Goal: Information Seeking & Learning: Learn about a topic

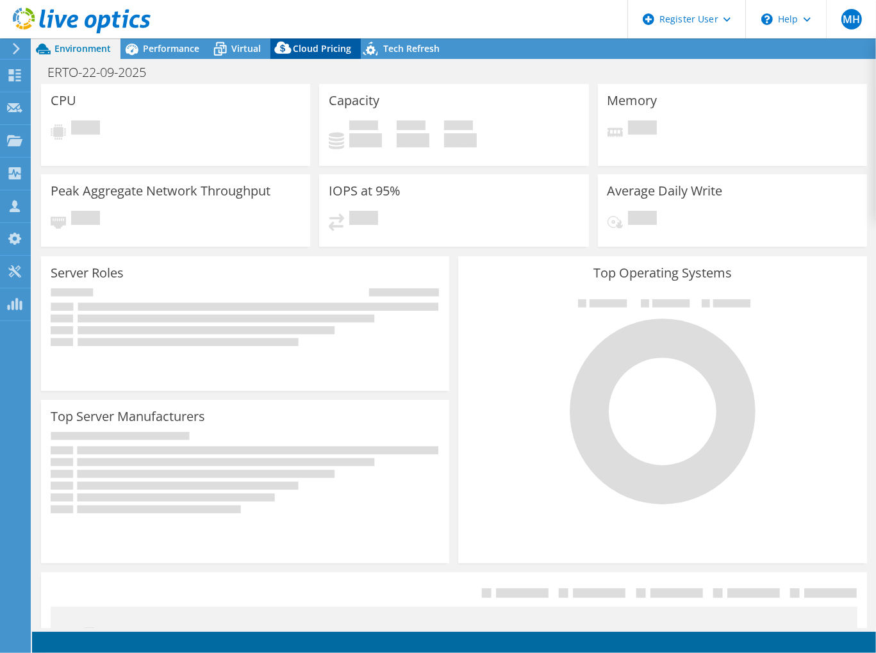
select select "EUFrankfurt"
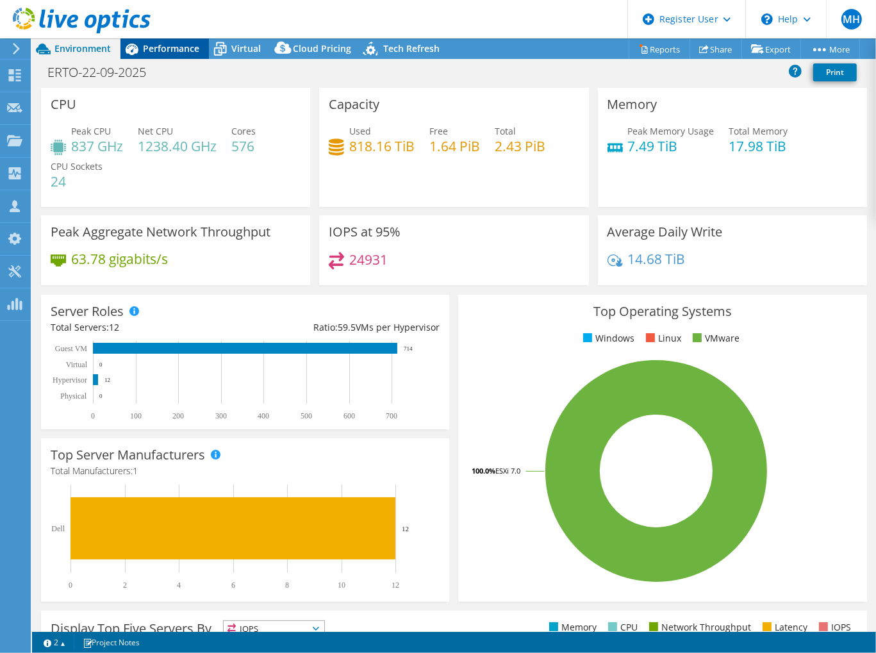
click at [138, 53] on icon at bounding box center [131, 49] width 22 height 22
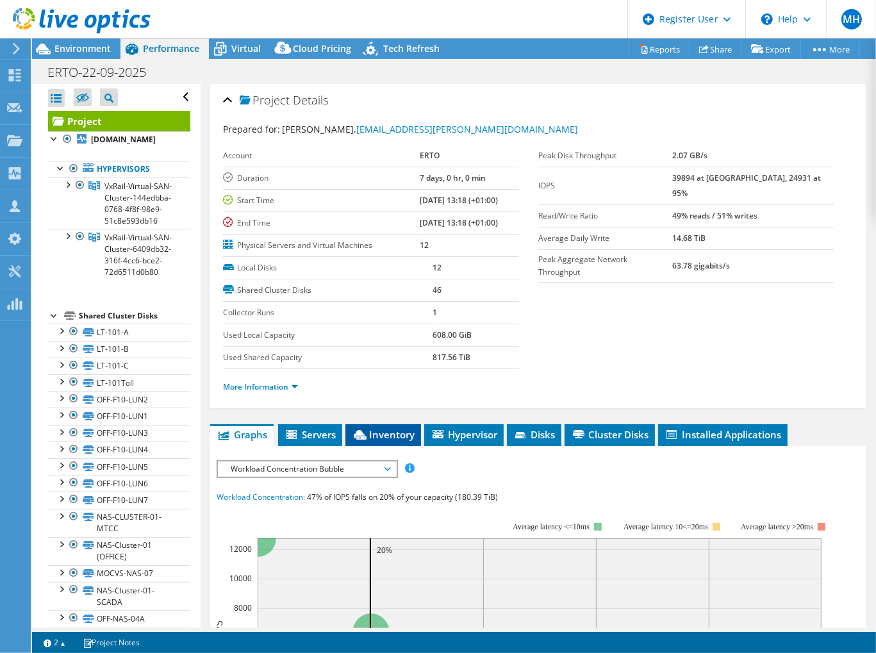
click at [400, 428] on span "Inventory" at bounding box center [383, 434] width 63 height 13
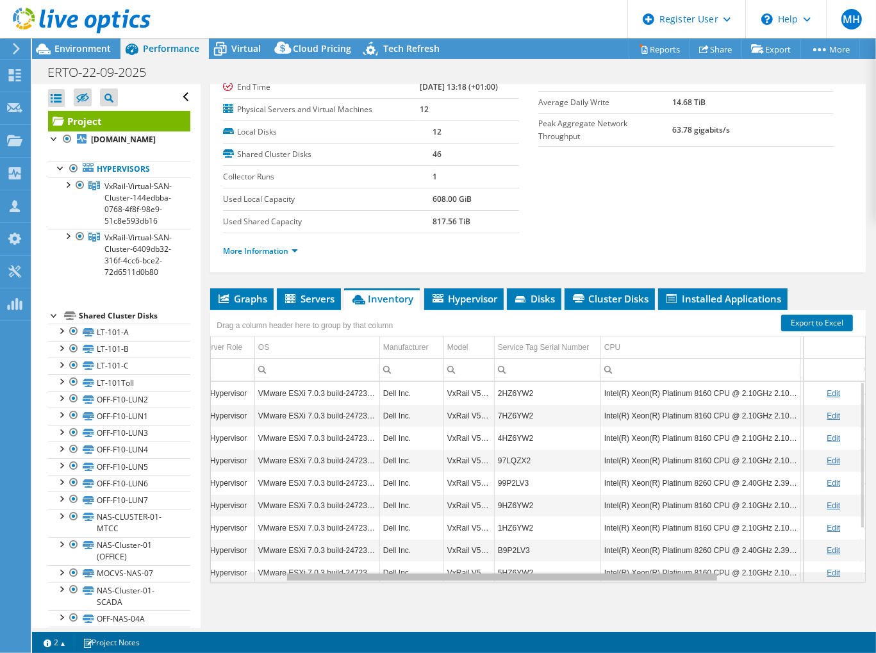
scroll to position [0, 161]
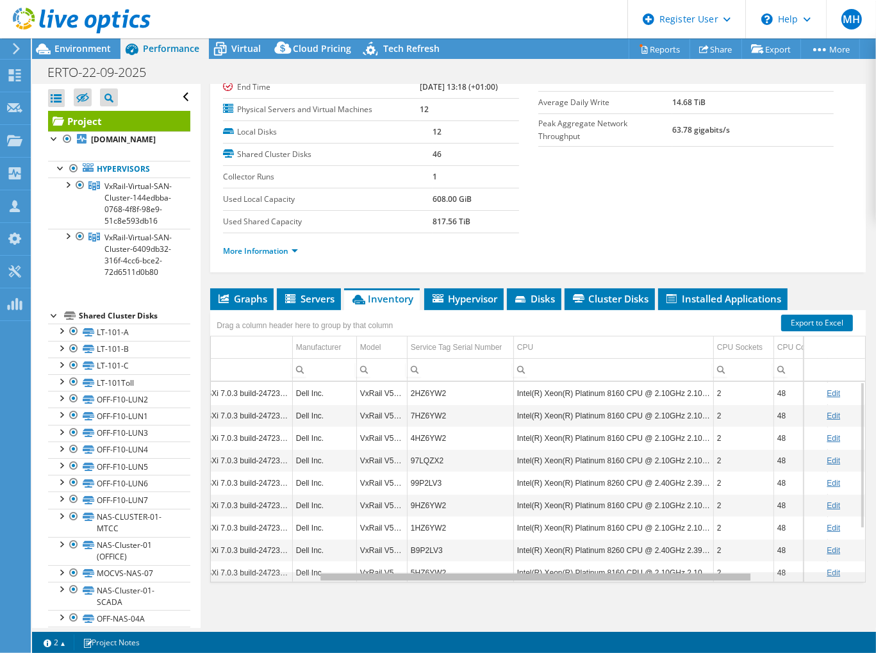
drag, startPoint x: 593, startPoint y: 573, endPoint x: 702, endPoint y: 568, distance: 109.0
click at [715, 576] on body "MH Dell User [PERSON_NAME] [EMAIL_ADDRESS][DOMAIN_NAME] Dell My Profile Log Out…" at bounding box center [438, 326] width 876 height 653
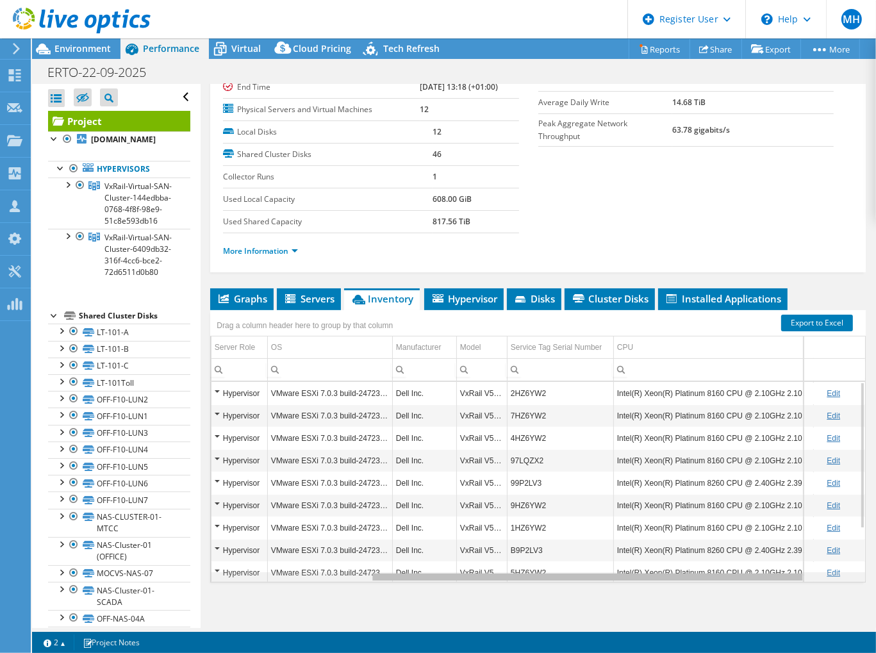
scroll to position [0, 0]
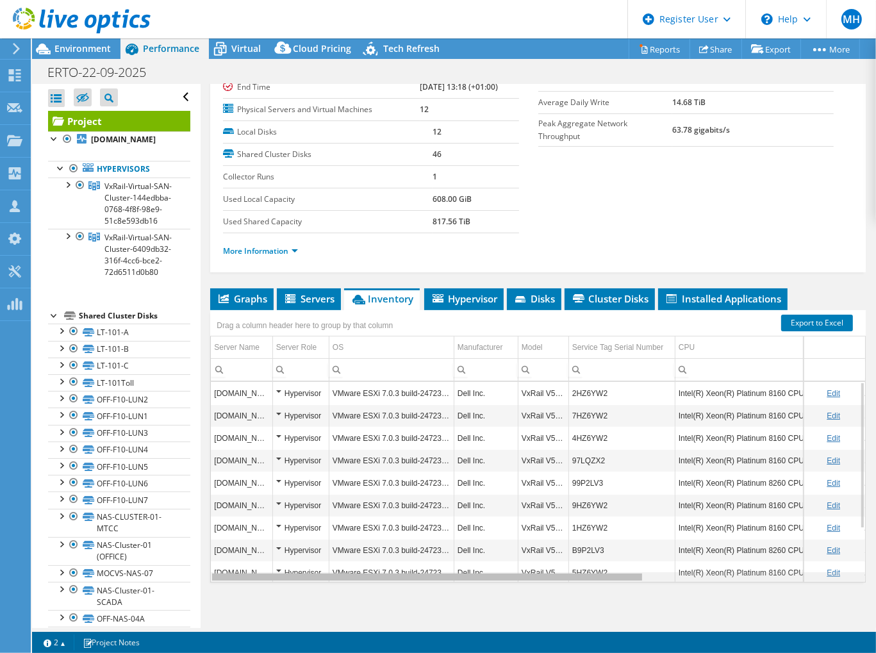
drag, startPoint x: 666, startPoint y: 575, endPoint x: 481, endPoint y: 557, distance: 186.7
click at [502, 566] on body "MH Dell User [PERSON_NAME] [EMAIL_ADDRESS][DOMAIN_NAME] Dell My Profile Log Out…" at bounding box center [438, 326] width 876 height 653
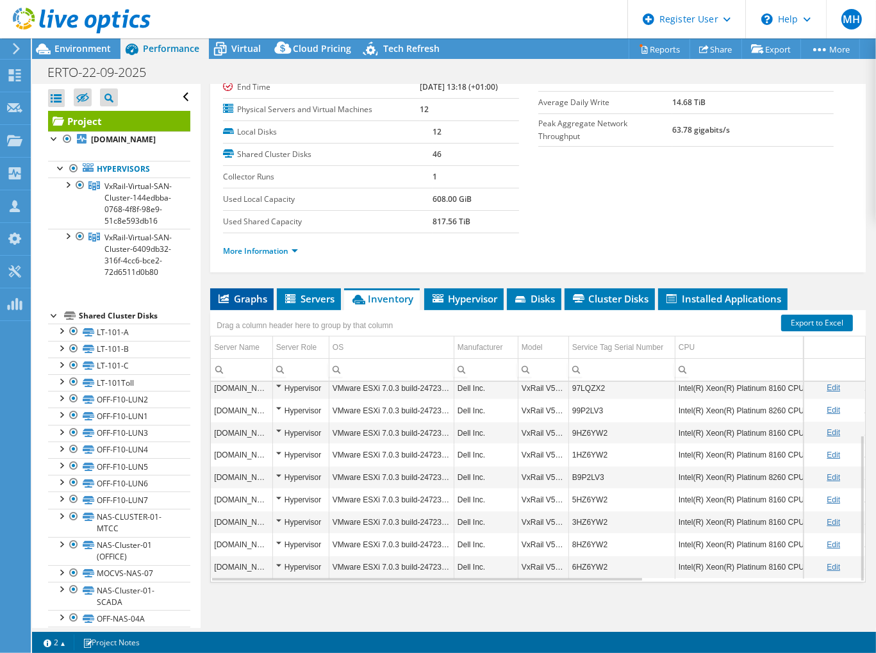
click at [231, 297] on span "Graphs" at bounding box center [242, 298] width 51 height 13
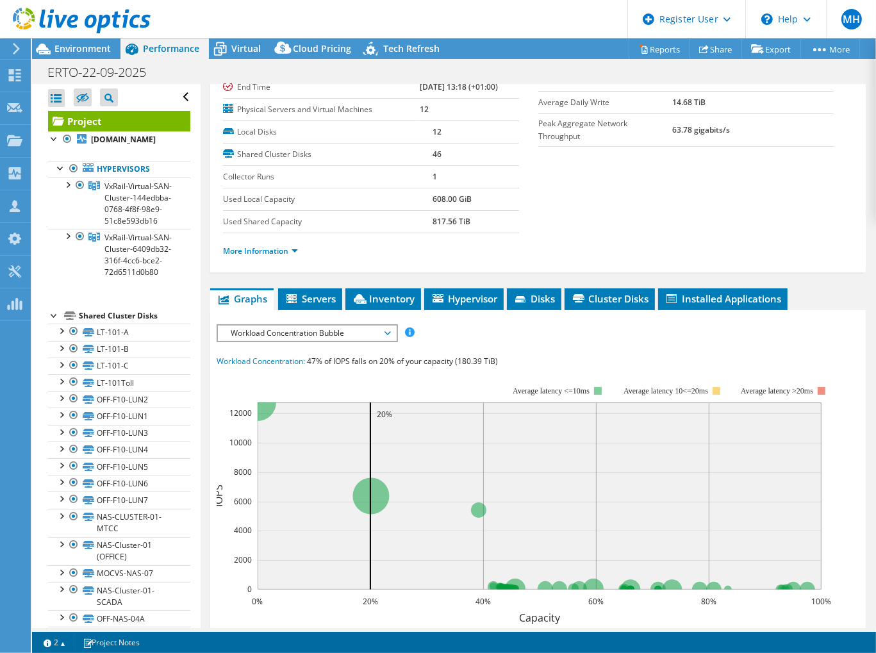
click at [258, 325] on span "Workload Concentration Bubble" at bounding box center [306, 332] width 165 height 15
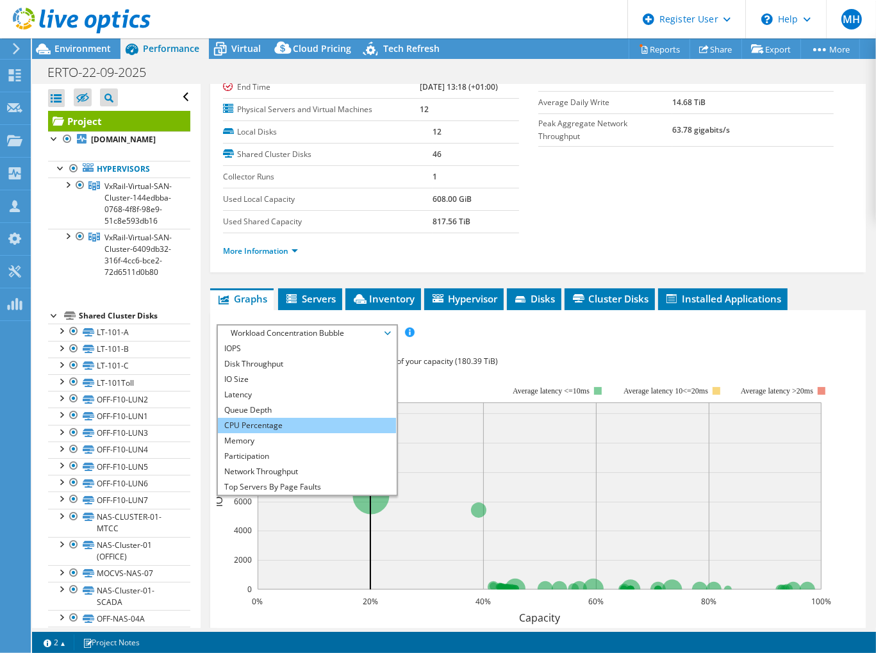
click at [252, 418] on li "CPU Percentage" at bounding box center [306, 425] width 177 height 15
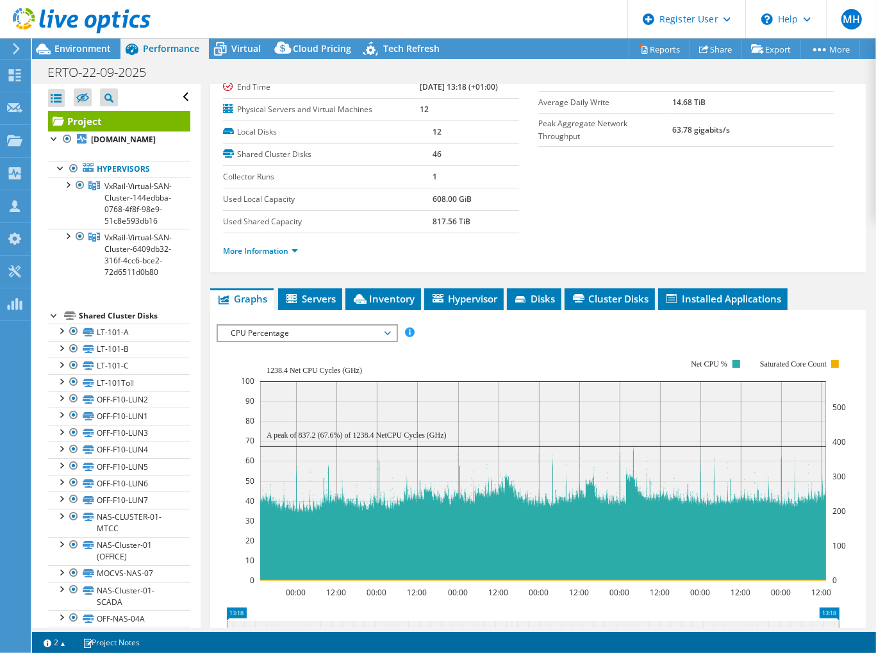
click at [351, 337] on div "CPU Percentage IOPS Disk Throughput IO Size Latency Queue Depth CPU Percentage …" at bounding box center [307, 333] width 181 height 18
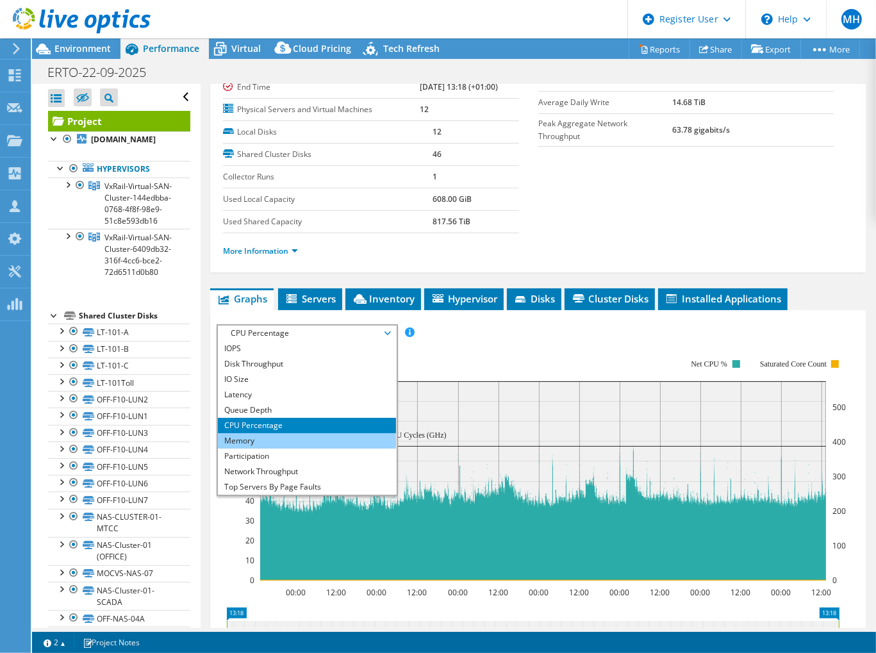
click at [243, 438] on li "Memory" at bounding box center [306, 440] width 177 height 15
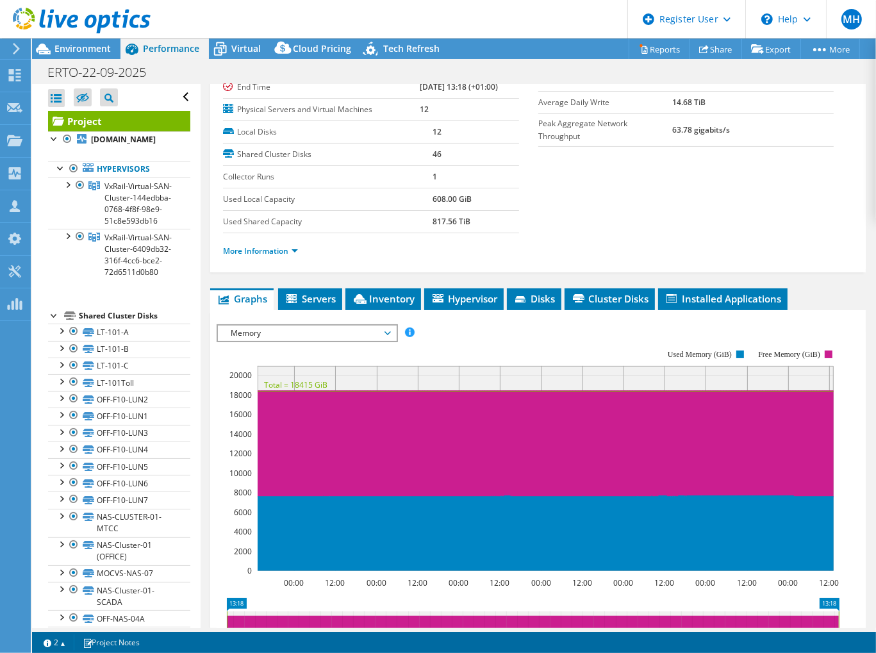
click at [616, 140] on section "Prepared for: [PERSON_NAME], [EMAIL_ADDRESS][PERSON_NAME][DOMAIN_NAME] Account …" at bounding box center [538, 128] width 630 height 283
drag, startPoint x: 291, startPoint y: 327, endPoint x: 284, endPoint y: 336, distance: 11.0
click at [291, 327] on span "Memory" at bounding box center [306, 332] width 165 height 15
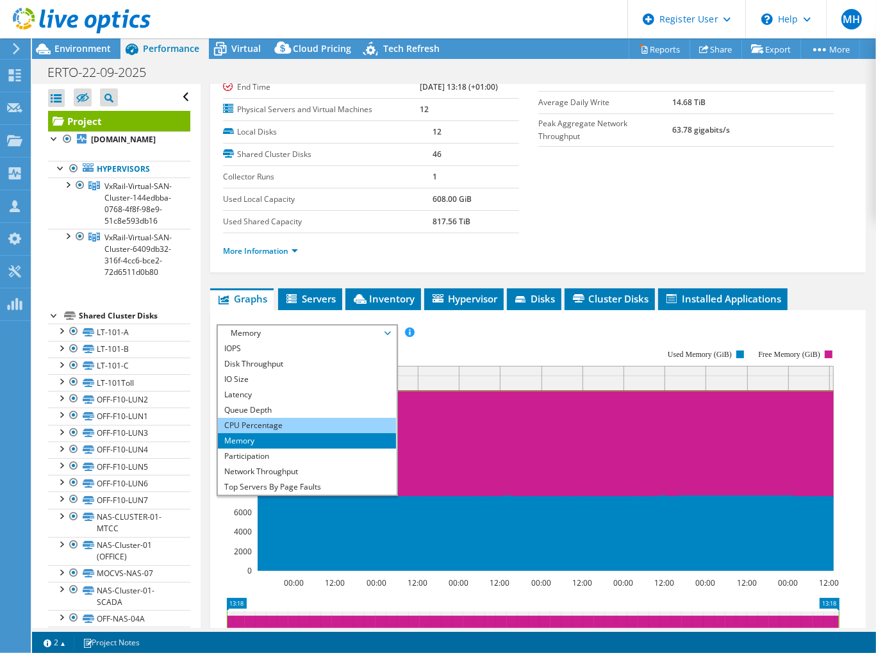
click at [247, 420] on li "CPU Percentage" at bounding box center [306, 425] width 177 height 15
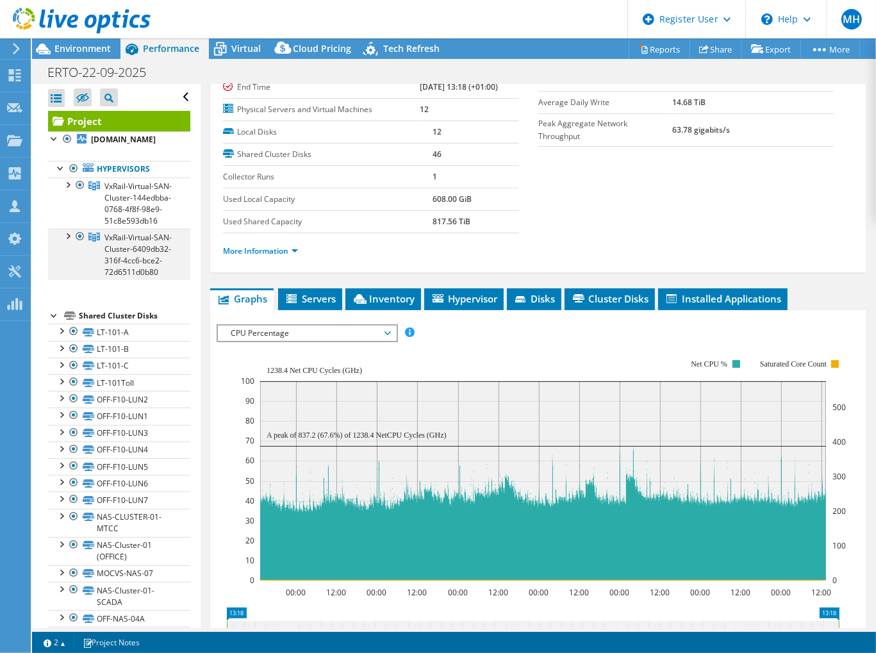
click at [79, 244] on div at bounding box center [80, 236] width 13 height 15
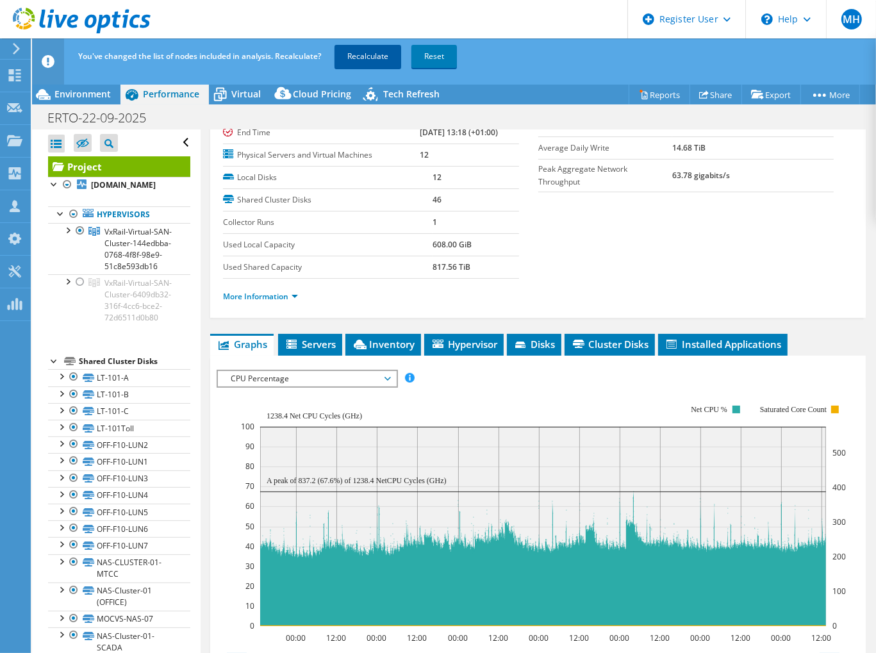
click at [378, 60] on link "Recalculate" at bounding box center [367, 56] width 67 height 23
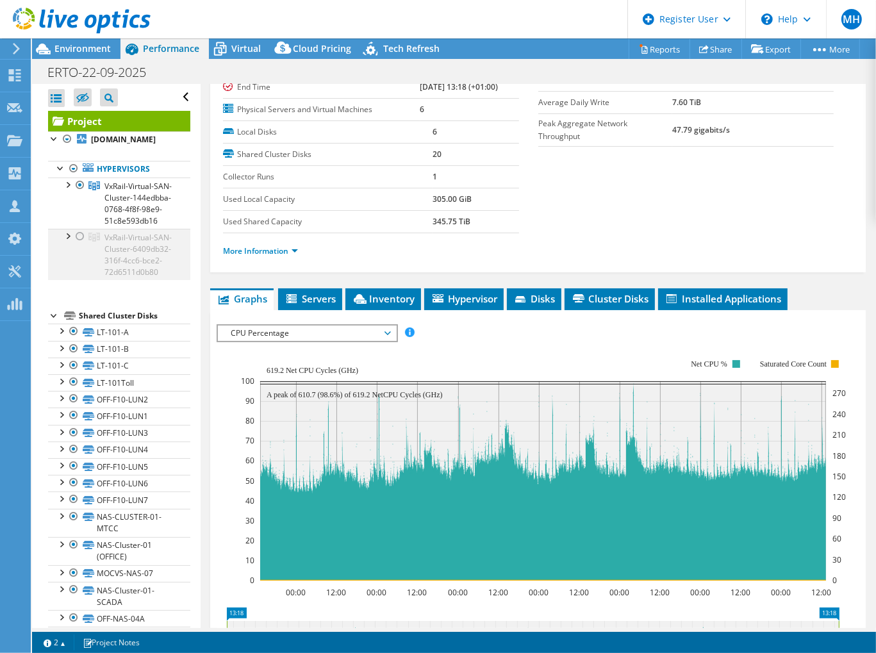
click at [74, 244] on div at bounding box center [80, 236] width 13 height 15
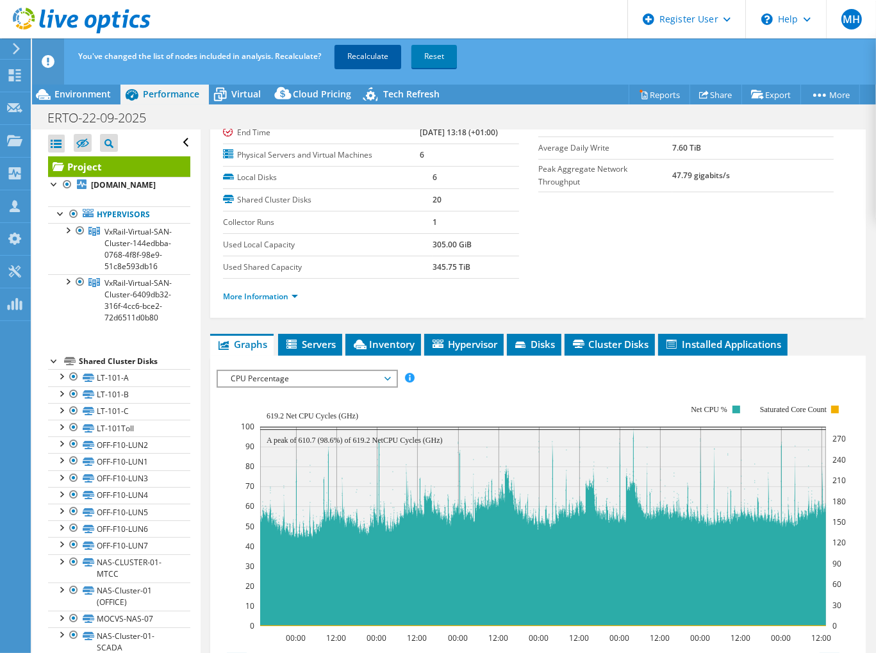
click at [368, 53] on link "Recalculate" at bounding box center [367, 56] width 67 height 23
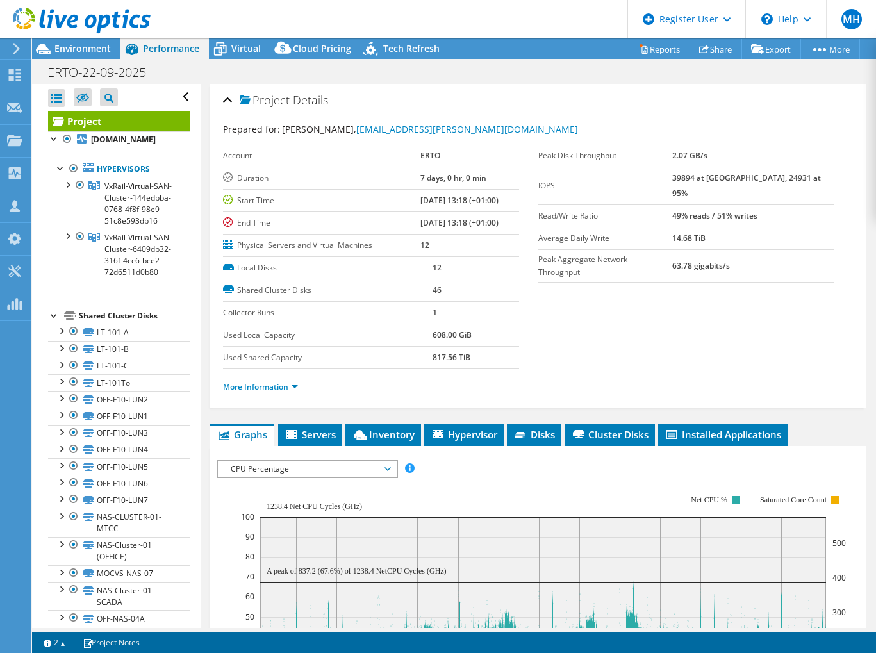
select select "EUFrankfurt"
select select "USD"
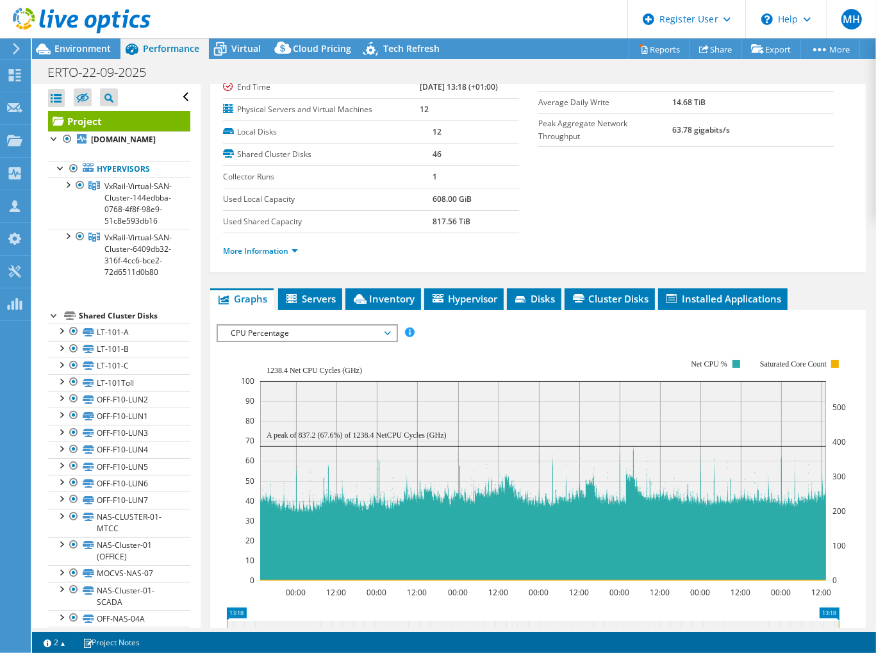
click at [589, 177] on section "Prepared for: [PERSON_NAME], [EMAIL_ADDRESS][PERSON_NAME][DOMAIN_NAME] Account …" at bounding box center [538, 128] width 630 height 283
click at [625, 197] on section "Prepared for: [PERSON_NAME], [EMAIL_ADDRESS][PERSON_NAME][DOMAIN_NAME] Account …" at bounding box center [538, 128] width 630 height 283
click at [627, 151] on section "Prepared for: [PERSON_NAME], [EMAIL_ADDRESS][PERSON_NAME][DOMAIN_NAME] Account …" at bounding box center [538, 128] width 630 height 283
click at [76, 56] on div "Environment" at bounding box center [76, 48] width 88 height 21
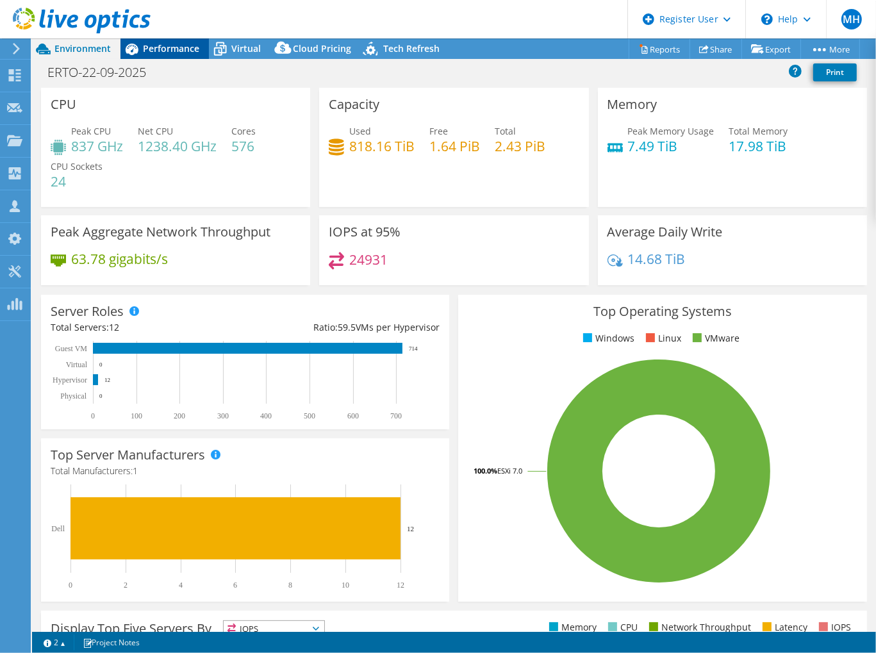
click at [167, 56] on div "Performance" at bounding box center [164, 48] width 88 height 21
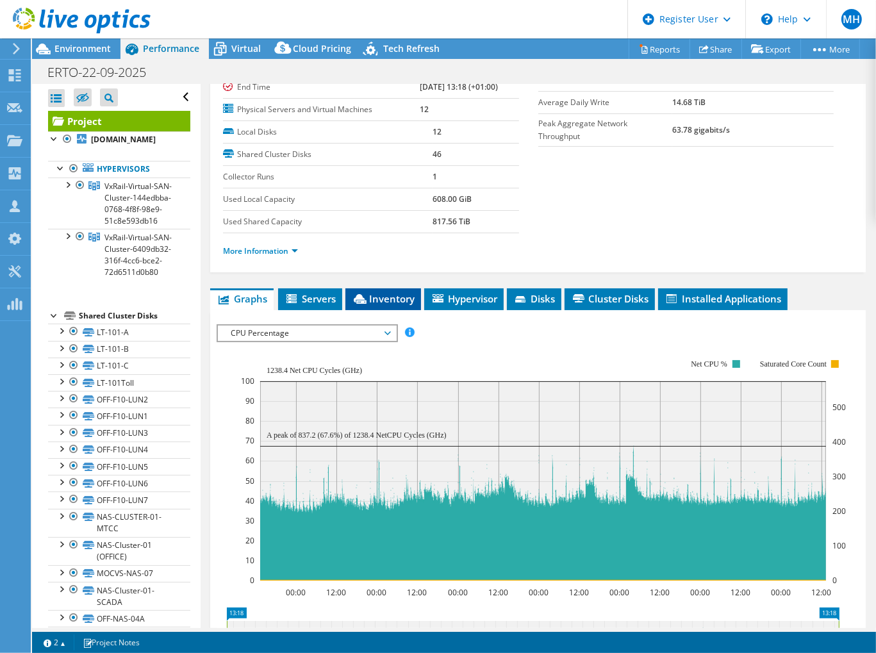
click at [391, 292] on span "Inventory" at bounding box center [383, 298] width 63 height 13
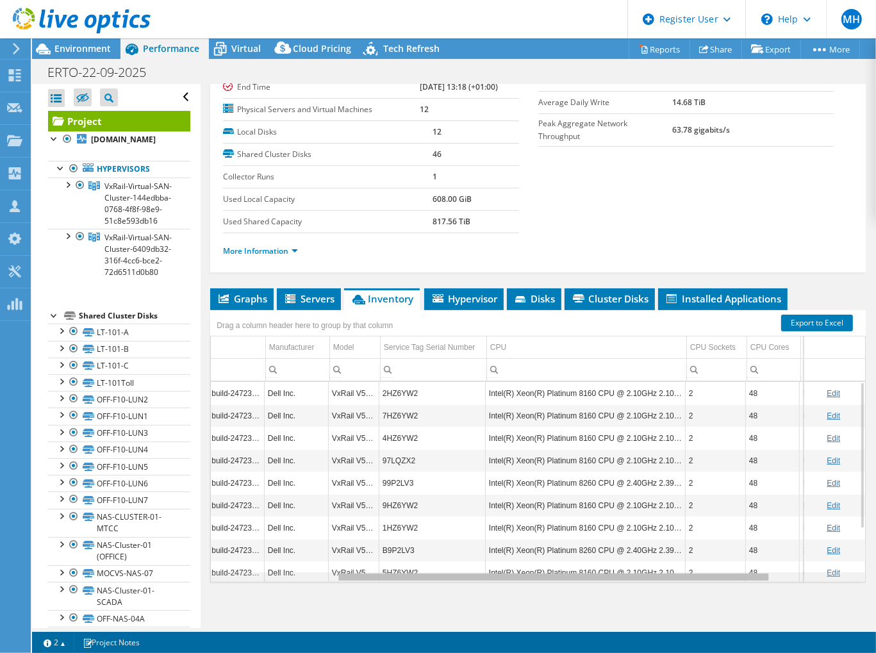
scroll to position [0, 190]
drag, startPoint x: 609, startPoint y: 574, endPoint x: 755, endPoint y: 561, distance: 146.7
click at [755, 561] on body "MH Dell User [PERSON_NAME] [EMAIL_ADDRESS][DOMAIN_NAME] Dell My Profile Log Out…" at bounding box center [438, 326] width 876 height 653
click at [259, 295] on span "Graphs" at bounding box center [242, 298] width 51 height 13
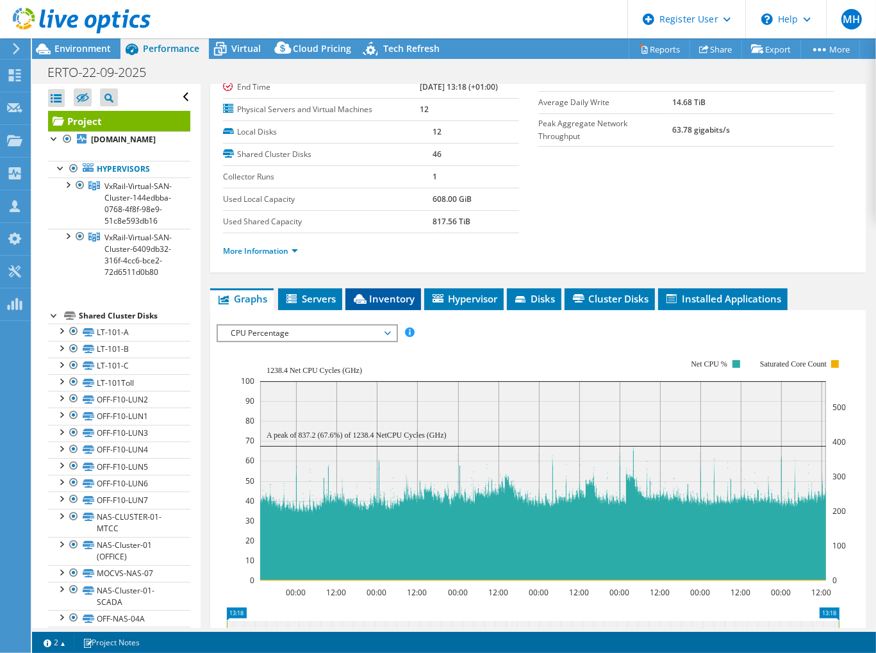
click at [362, 294] on icon at bounding box center [360, 299] width 13 height 10
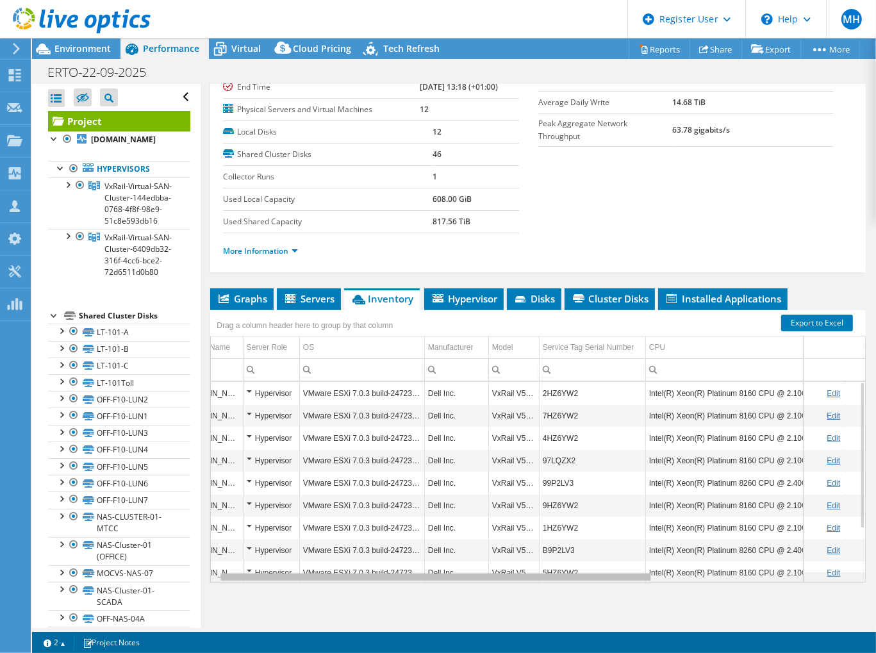
scroll to position [0, 0]
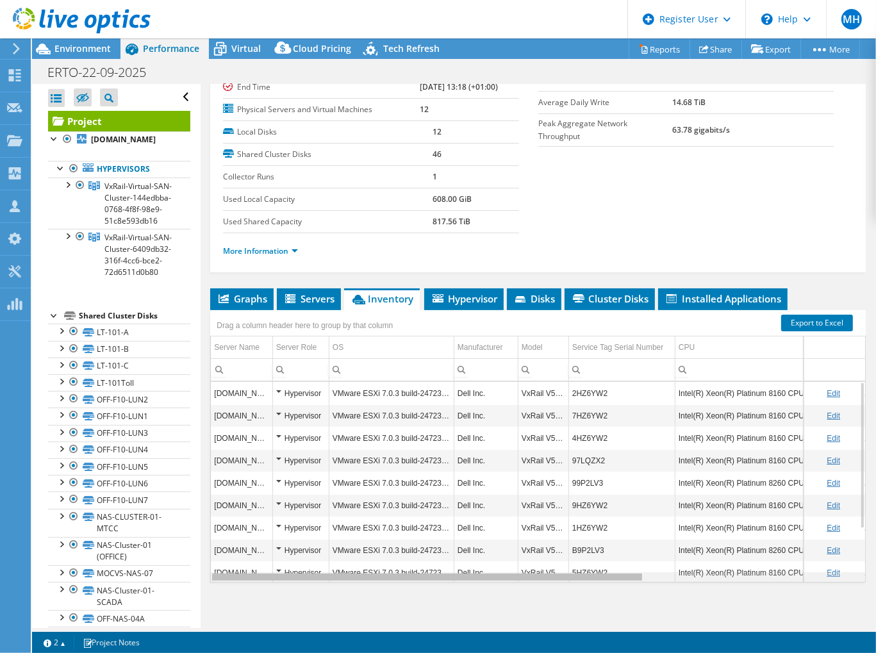
drag, startPoint x: 480, startPoint y: 573, endPoint x: 483, endPoint y: 520, distance: 53.9
click at [451, 568] on body "MH Dell User [PERSON_NAME] [EMAIL_ADDRESS][DOMAIN_NAME] Dell My Profile Log Out…" at bounding box center [438, 326] width 876 height 653
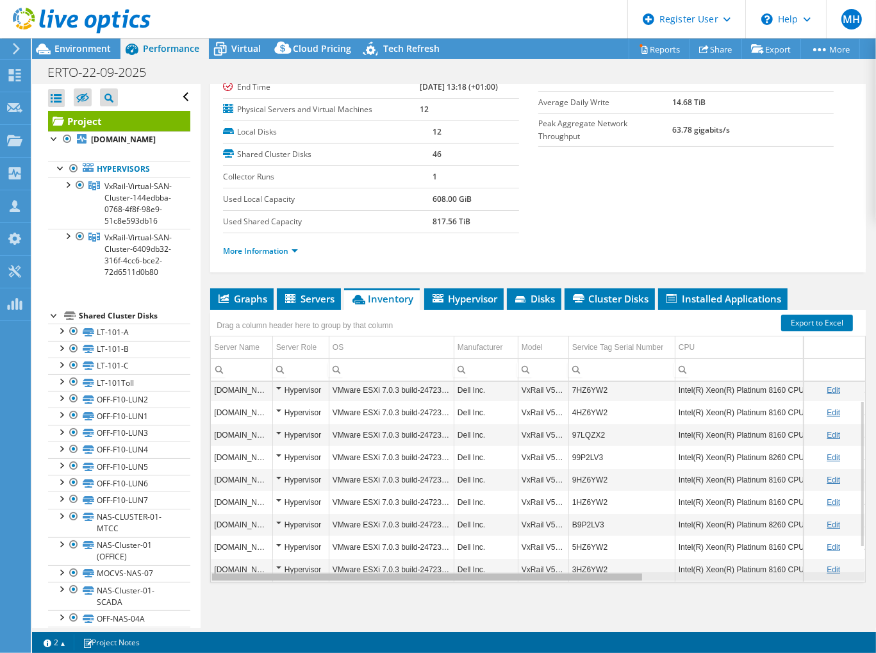
drag, startPoint x: 616, startPoint y: 576, endPoint x: 545, endPoint y: 579, distance: 71.2
click at [545, 579] on body "MH Dell User [PERSON_NAME] [EMAIL_ADDRESS][DOMAIN_NAME] Dell My Profile Log Out…" at bounding box center [438, 326] width 876 height 653
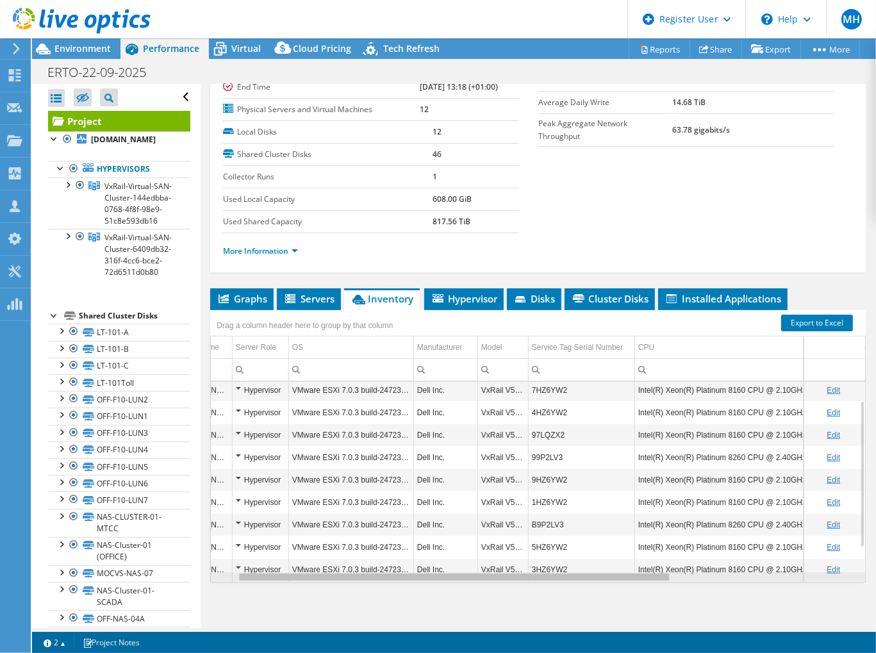
drag, startPoint x: 614, startPoint y: 575, endPoint x: 721, endPoint y: 554, distance: 108.4
click at [721, 554] on body "MH Dell User [PERSON_NAME] [EMAIL_ADDRESS][DOMAIN_NAME] Dell My Profile Log Out…" at bounding box center [438, 326] width 876 height 653
